Goal: Transaction & Acquisition: Purchase product/service

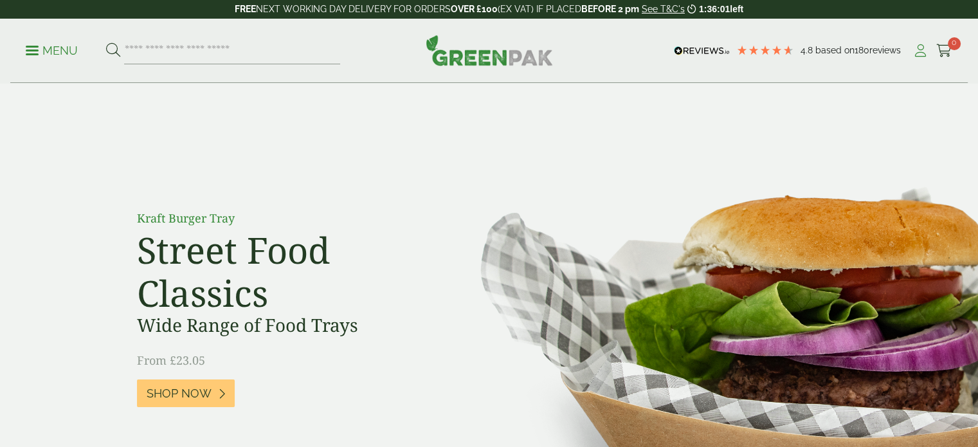
click at [917, 52] on icon at bounding box center [920, 50] width 16 height 13
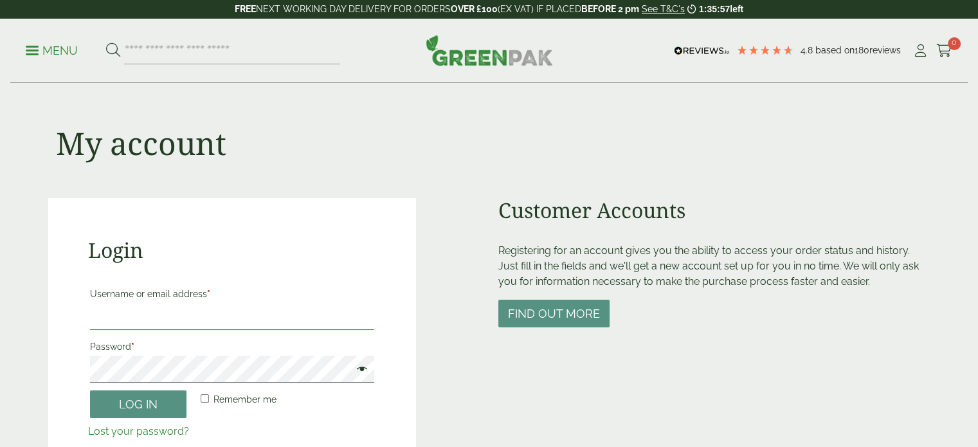
click at [237, 316] on input "Username or email address *" at bounding box center [232, 316] width 285 height 27
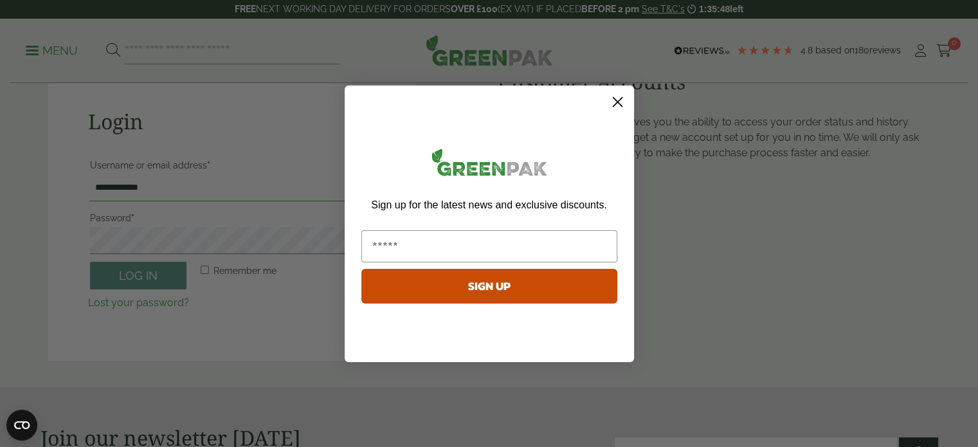
type input "**********"
type input "**"
click at [621, 97] on icon "Close dialog" at bounding box center [617, 101] width 9 height 9
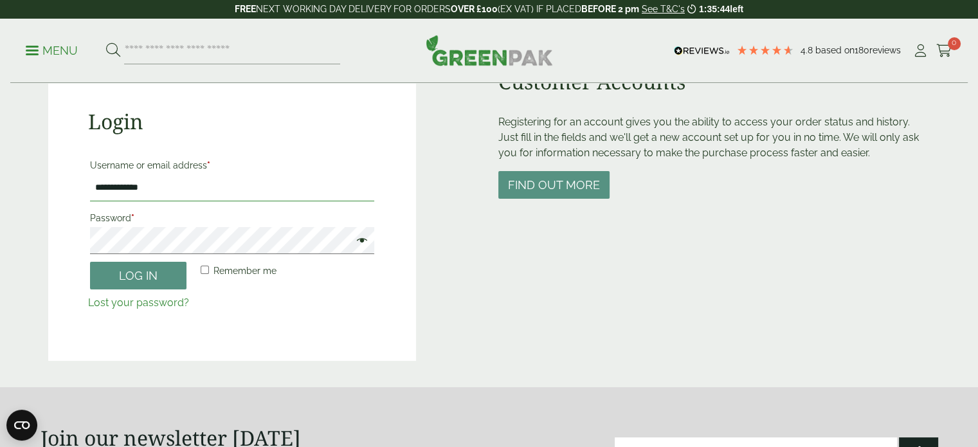
click at [248, 179] on input "**********" at bounding box center [232, 187] width 285 height 27
type input "**********"
click at [90, 262] on button "Log in" at bounding box center [138, 276] width 96 height 28
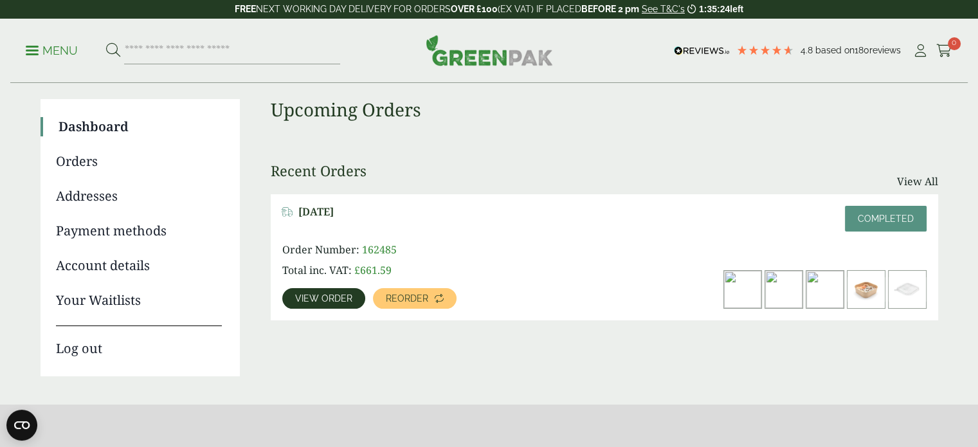
scroll to position [64, 0]
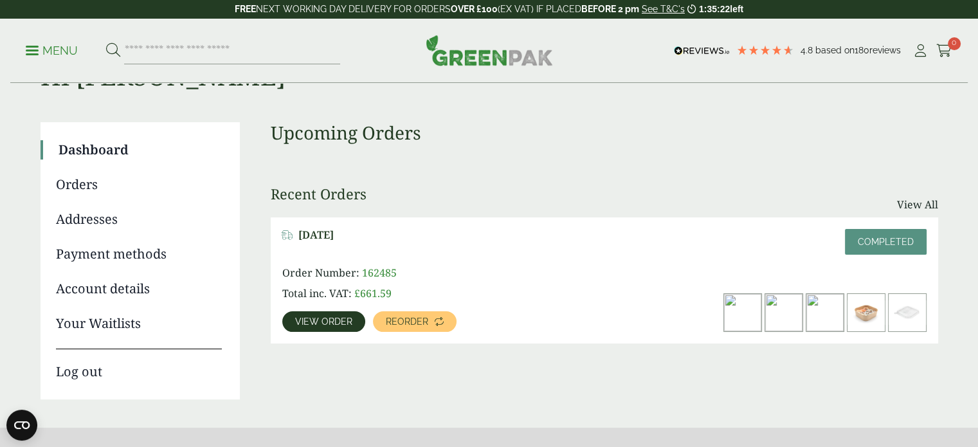
click at [344, 313] on link "View order" at bounding box center [323, 321] width 83 height 21
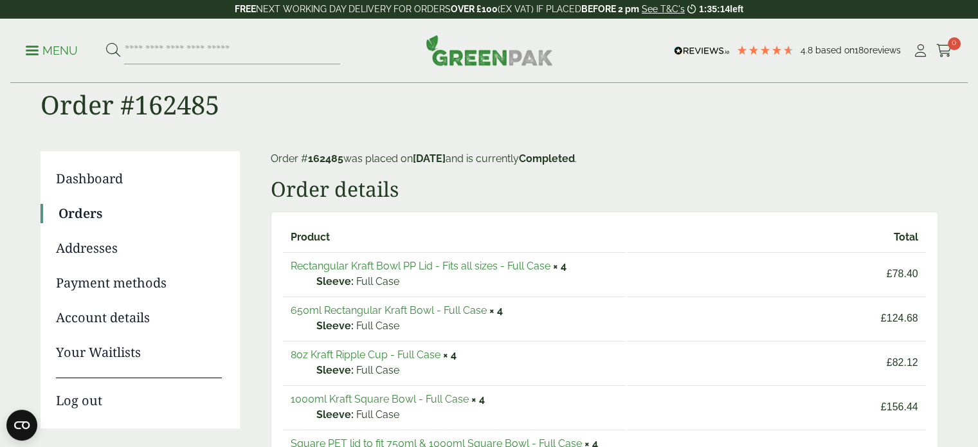
scroll to position [64, 0]
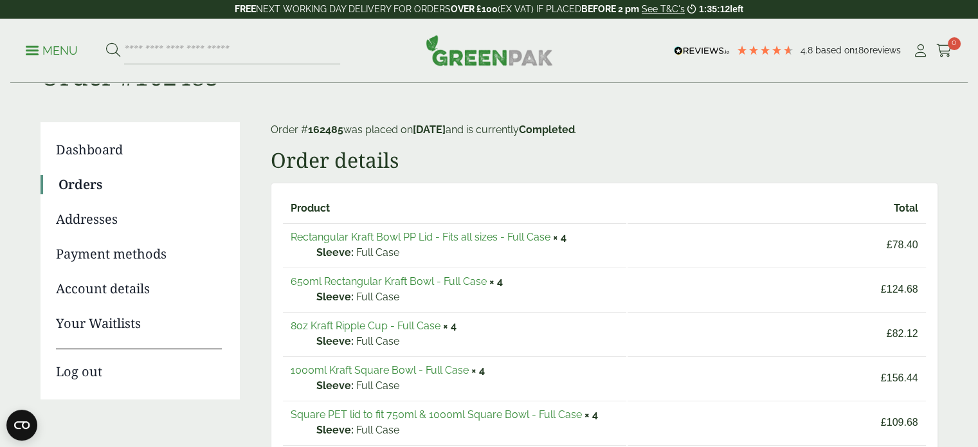
click at [409, 368] on link "1000ml Kraft Square Bowl - Full Case" at bounding box center [380, 370] width 178 height 12
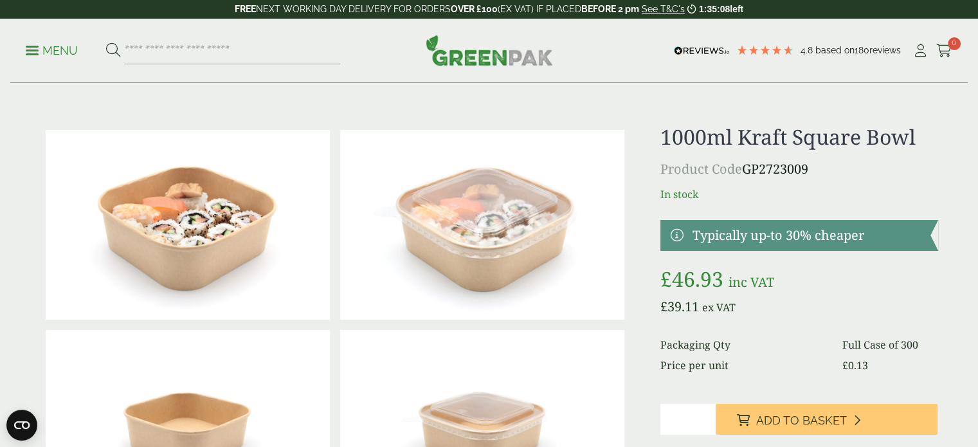
drag, startPoint x: 670, startPoint y: 422, endPoint x: 656, endPoint y: 420, distance: 14.3
click at [656, 420] on div at bounding box center [489, 425] width 913 height 600
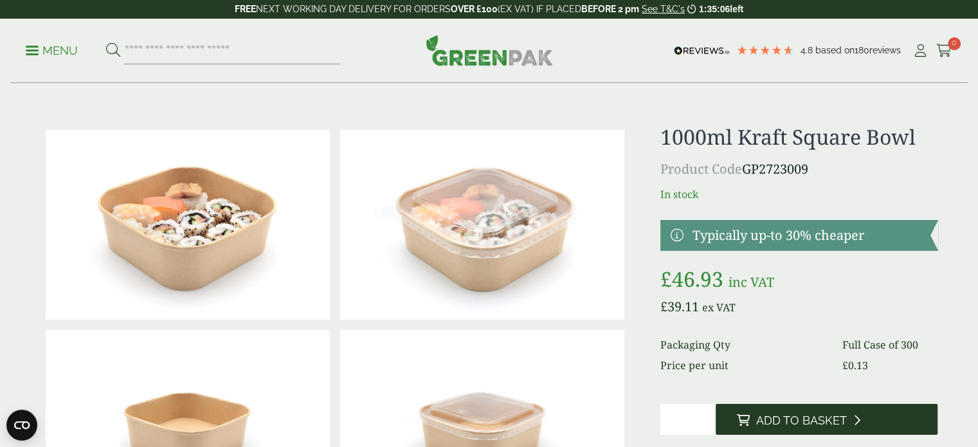
type input "*"
click at [848, 418] on button "Add to Basket" at bounding box center [826, 419] width 222 height 31
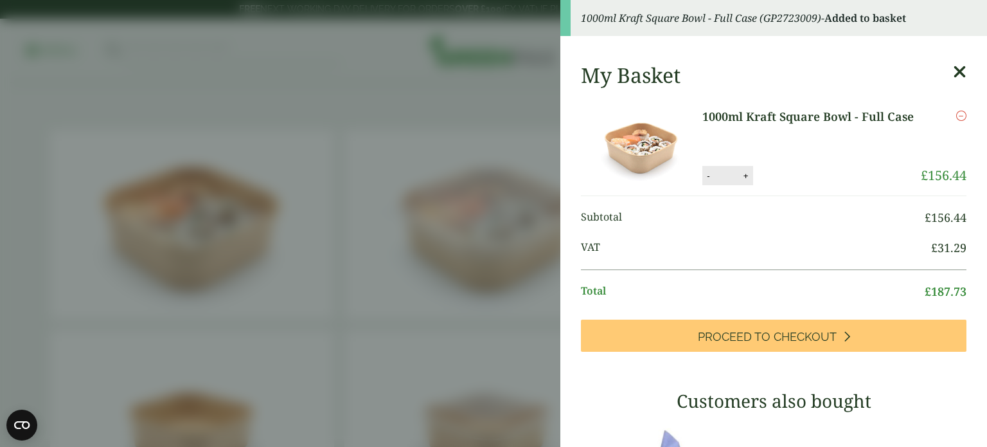
click at [953, 72] on icon at bounding box center [959, 72] width 13 height 18
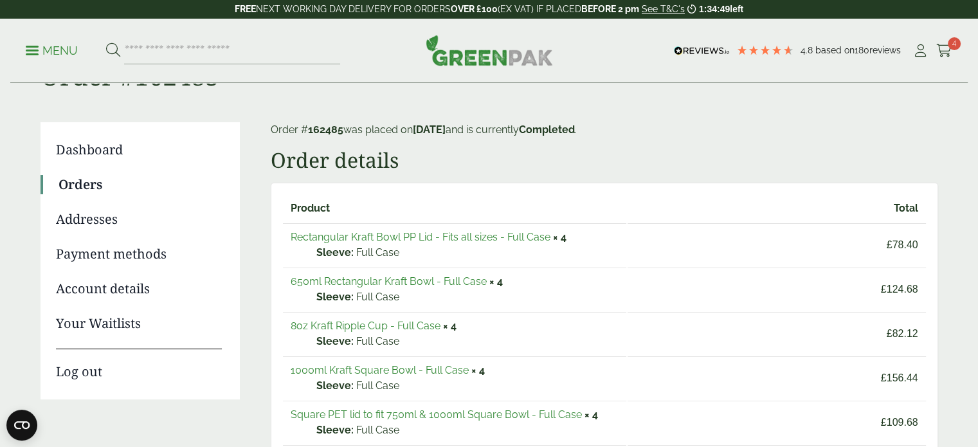
click at [535, 411] on link "Square PET lid to fit 750ml & 1000ml Square Bowl - Full Case" at bounding box center [436, 414] width 291 height 12
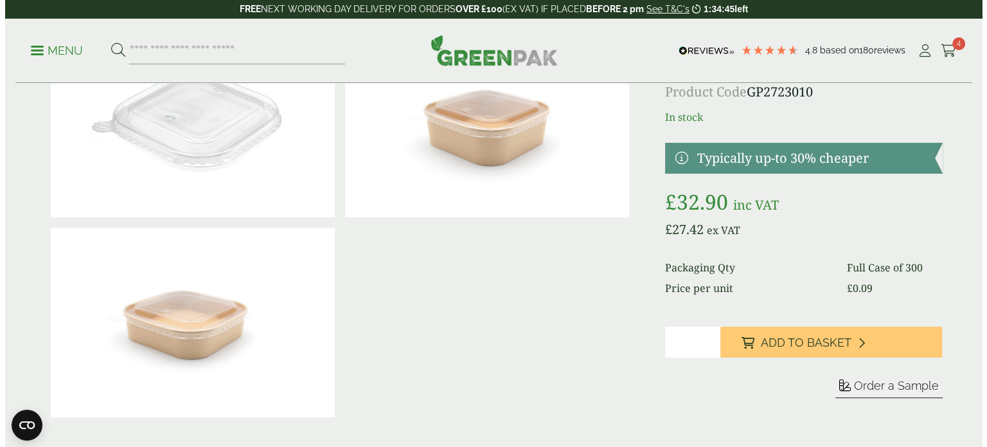
scroll to position [129, 0]
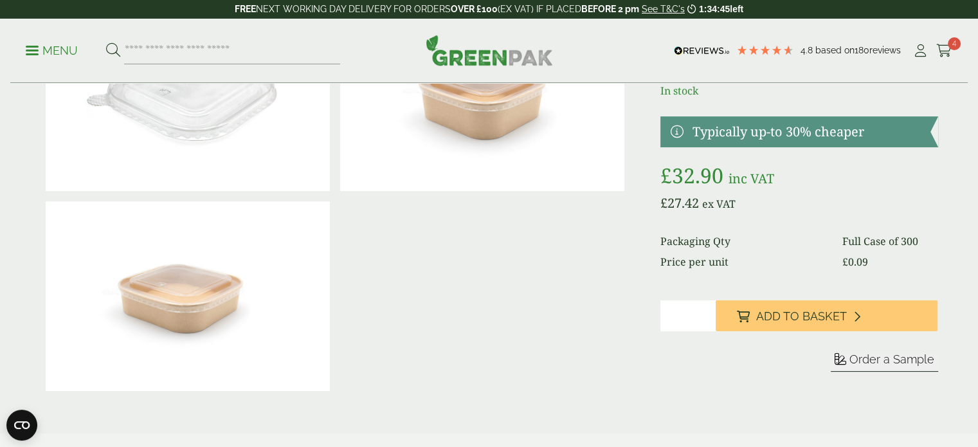
click at [672, 314] on input "*" at bounding box center [687, 315] width 55 height 31
drag, startPoint x: 672, startPoint y: 314, endPoint x: 655, endPoint y: 310, distance: 17.3
click at [658, 313] on div "£" at bounding box center [489, 199] width 913 height 406
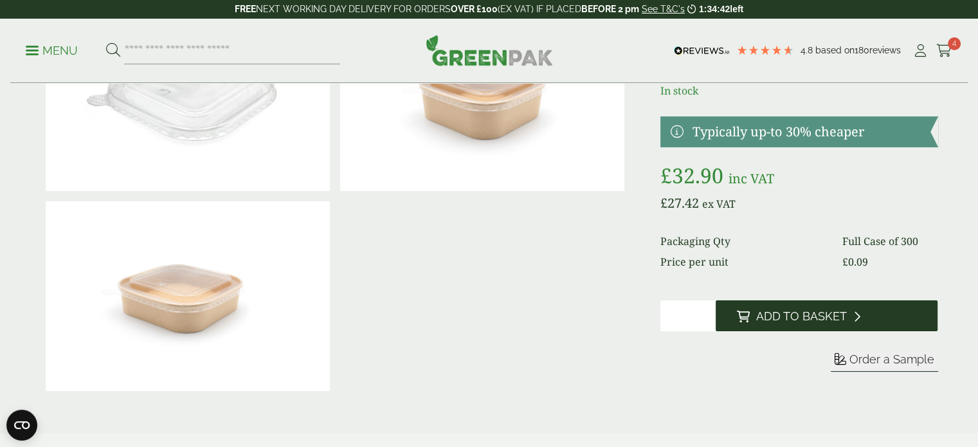
type input "*"
click at [759, 319] on span "Add to Basket" at bounding box center [800, 316] width 91 height 14
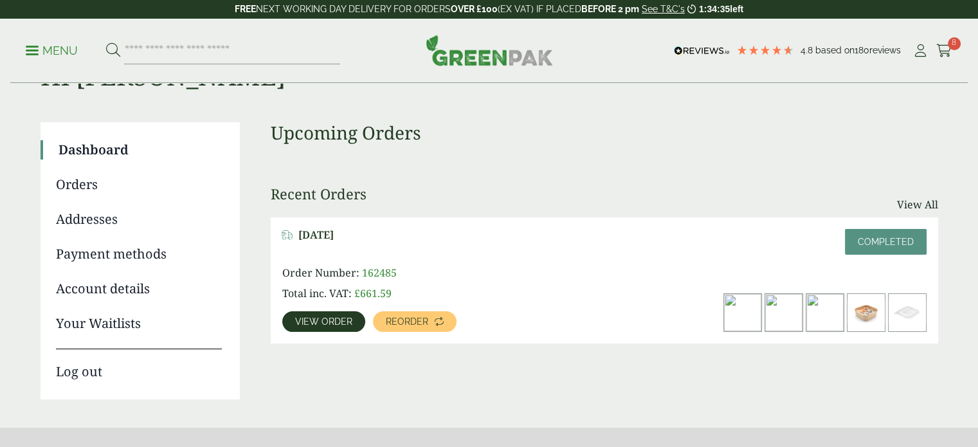
scroll to position [64, 0]
click at [334, 317] on span "View order" at bounding box center [323, 321] width 57 height 9
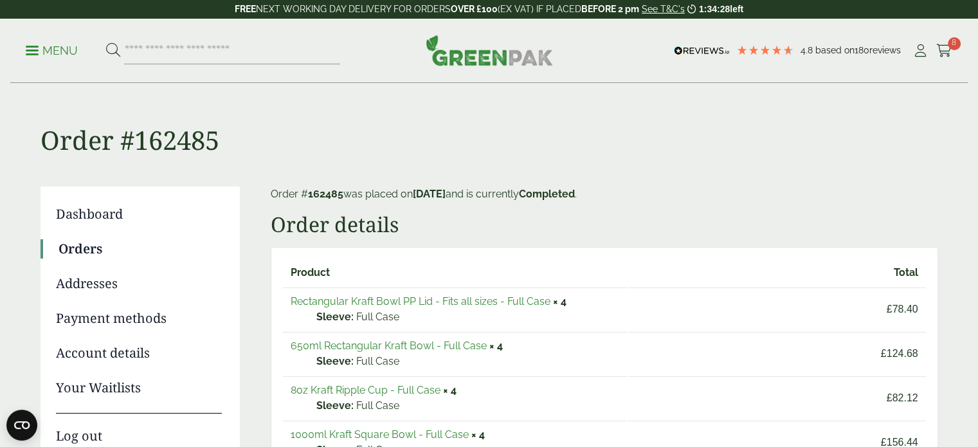
click at [337, 384] on link "8oz Kraft Ripple Cup - Full Case" at bounding box center [366, 390] width 150 height 12
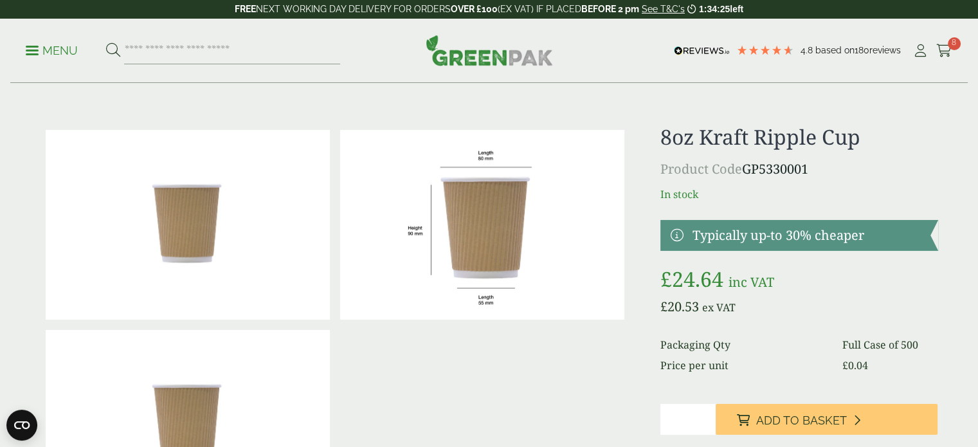
drag, startPoint x: 674, startPoint y: 421, endPoint x: 613, endPoint y: 419, distance: 61.1
click at [613, 419] on div "£" at bounding box center [489, 325] width 913 height 400
type input "*"
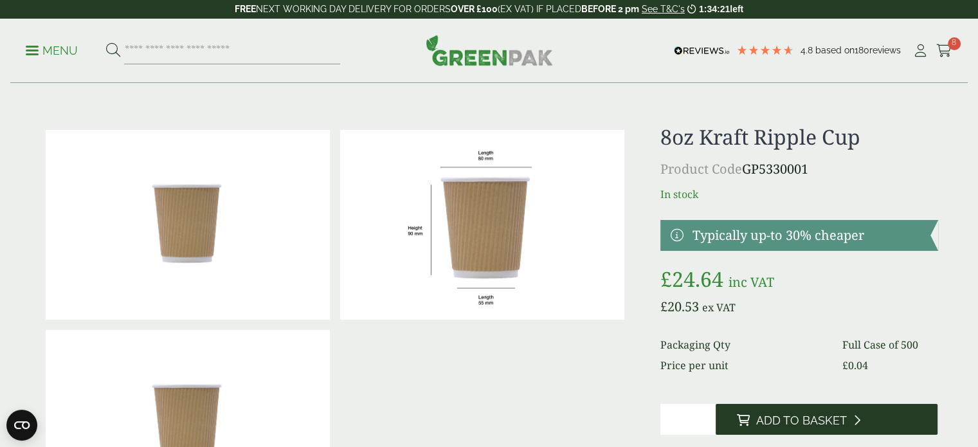
type input "*"
click at [855, 412] on button "Add to Basket" at bounding box center [826, 419] width 222 height 31
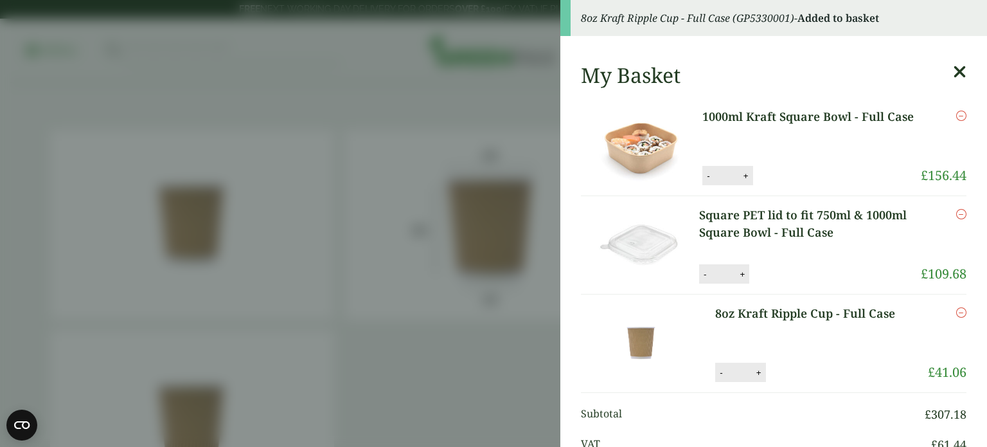
scroll to position [129, 0]
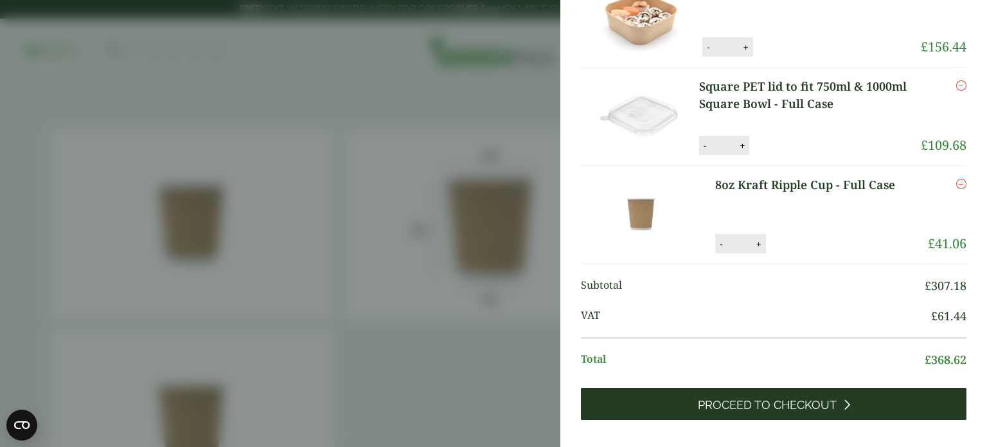
click at [737, 409] on span "Proceed to Checkout" at bounding box center [767, 405] width 139 height 14
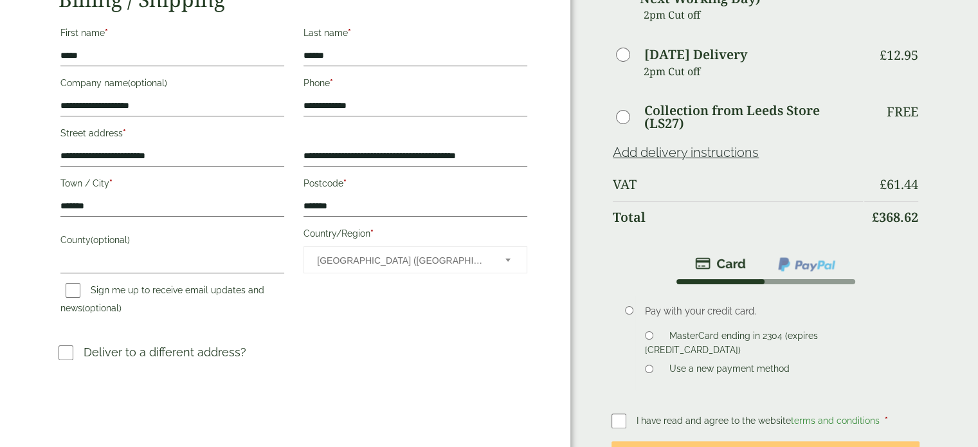
scroll to position [386, 0]
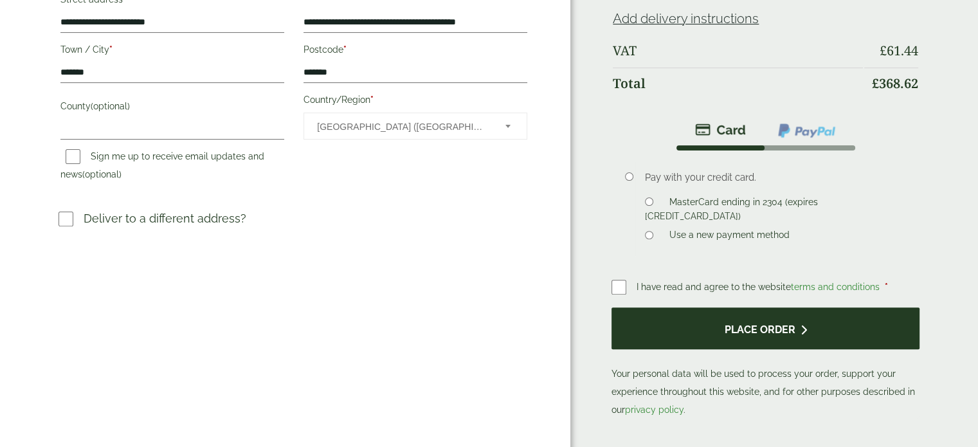
click at [728, 326] on button "Place order" at bounding box center [765, 328] width 308 height 42
